Goal: Transaction & Acquisition: Purchase product/service

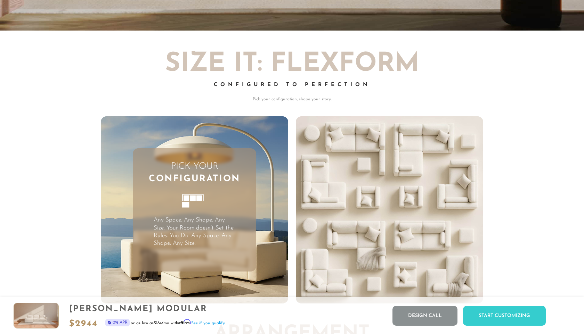
scroll to position [1805, 0]
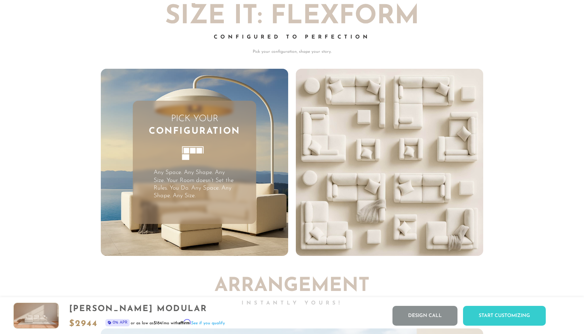
click at [200, 159] on icon at bounding box center [194, 157] width 38 height 38
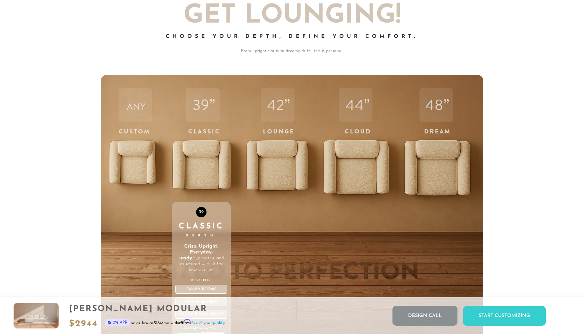
scroll to position [2430, 0]
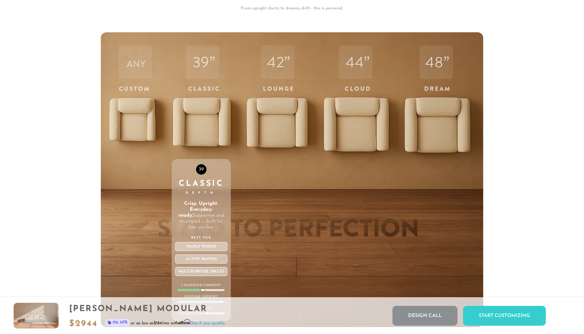
click at [203, 132] on div "39 Classic Depth Crisp. Upright. Everyday-ready. Supportive and structured — bu…" at bounding box center [201, 179] width 59 height 295
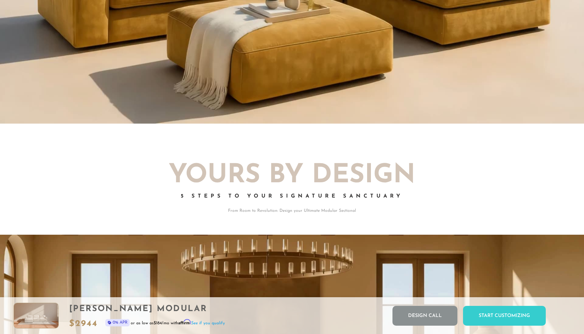
scroll to position [0, 0]
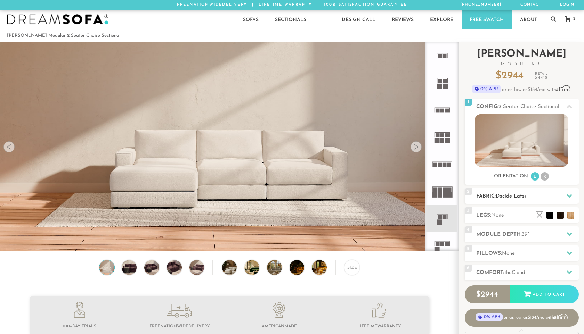
click at [504, 195] on span "Decide Later" at bounding box center [510, 196] width 31 height 5
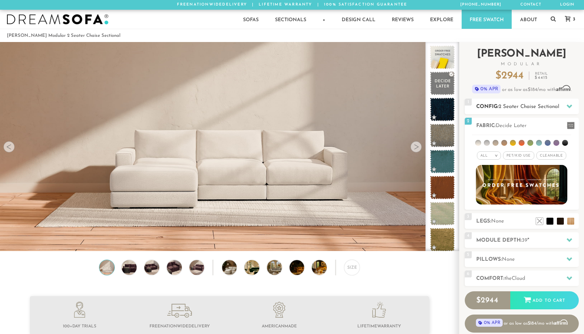
click at [512, 107] on span "2 Seater Chaise Sectional" at bounding box center [528, 106] width 61 height 5
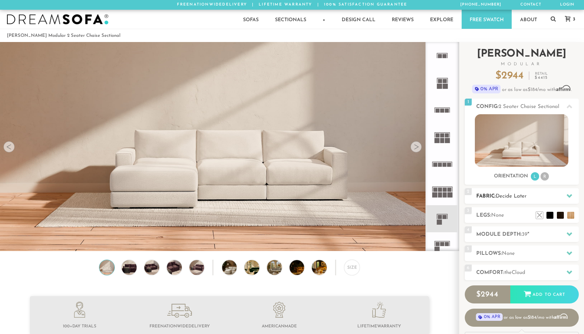
click at [508, 192] on h2 "Fabric: Decide Later" at bounding box center [527, 196] width 102 height 8
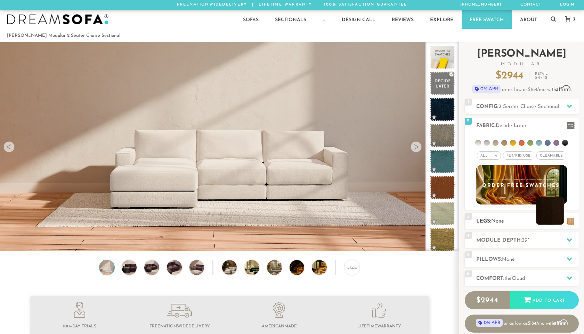
click at [557, 220] on li at bounding box center [550, 211] width 28 height 28
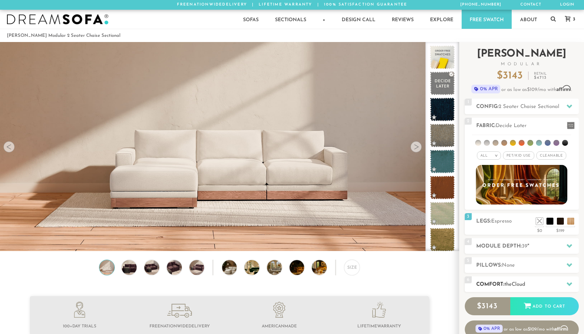
click at [511, 283] on span "the" at bounding box center [507, 284] width 7 height 5
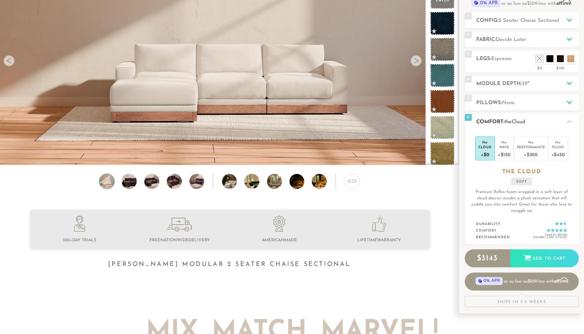
scroll to position [87, 0]
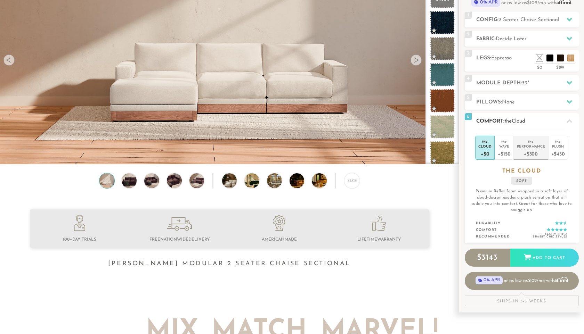
click at [524, 148] on div "Performance" at bounding box center [531, 146] width 28 height 5
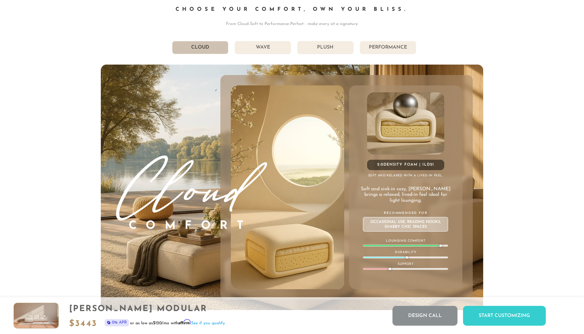
scroll to position [3875, 0]
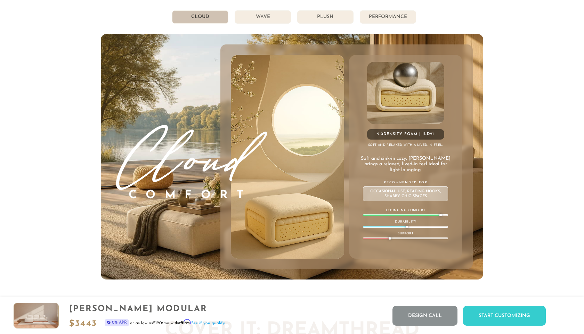
click at [338, 16] on li "Plush" at bounding box center [325, 16] width 56 height 13
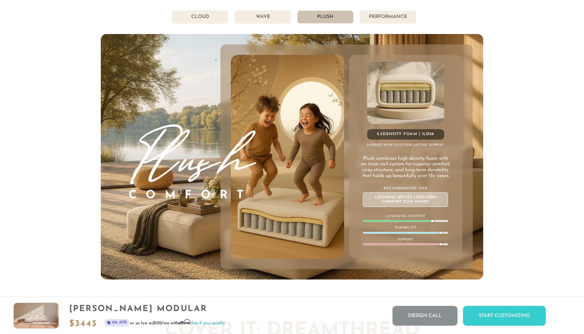
click at [388, 18] on li "Performance" at bounding box center [388, 16] width 56 height 13
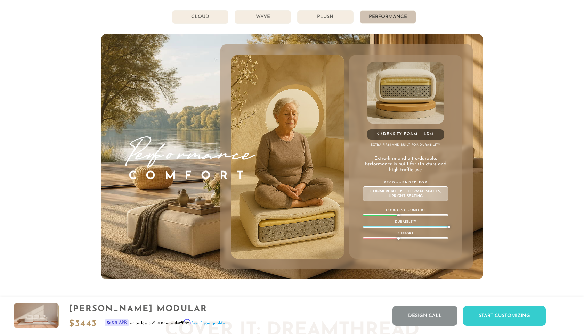
click at [337, 21] on li "Plush" at bounding box center [325, 16] width 56 height 13
